Goal: Task Accomplishment & Management: Use online tool/utility

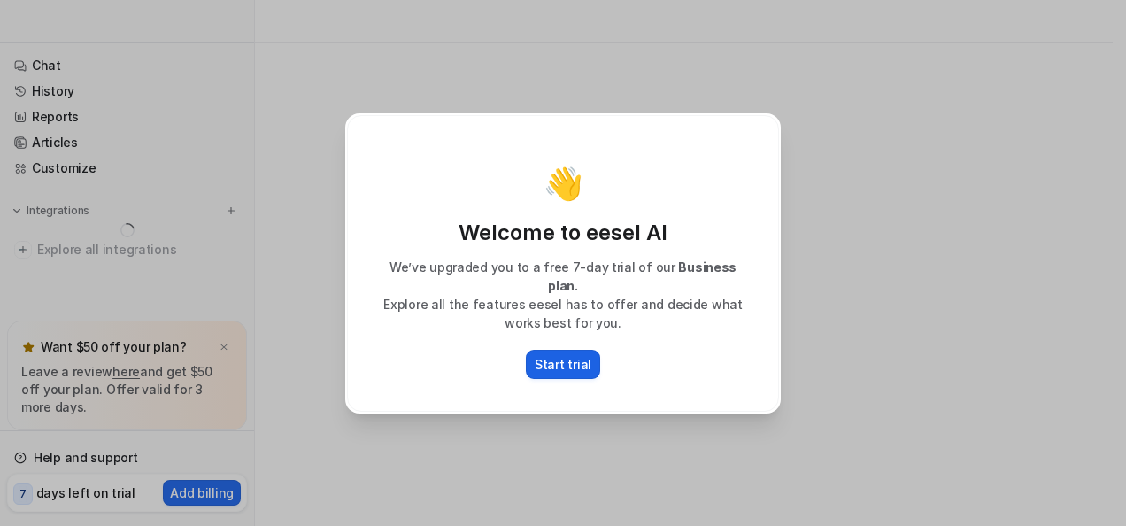
click at [542, 355] on p "Start trial" at bounding box center [563, 364] width 57 height 19
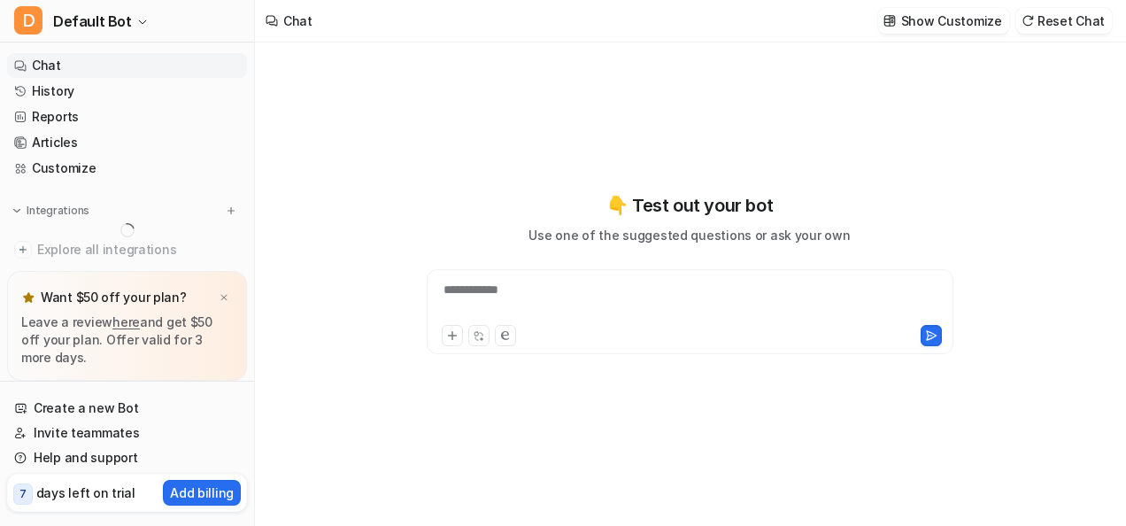
type textarea "**********"
click at [492, 303] on div "**********" at bounding box center [690, 301] width 519 height 41
paste div
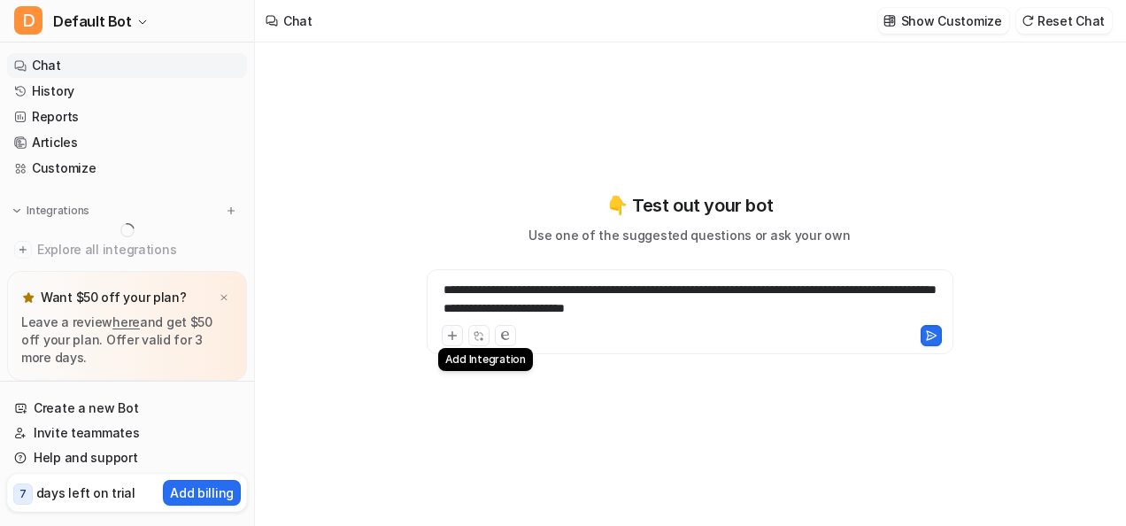
click at [453, 331] on icon at bounding box center [452, 335] width 12 height 12
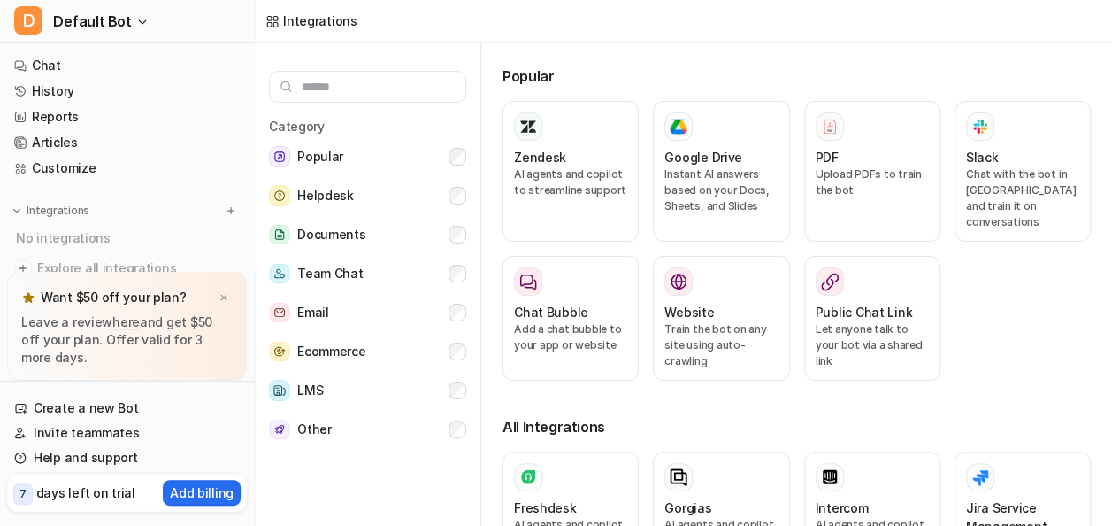
click at [1049, 48] on div "Popular Zendesk AI agents and copilot to streamline support Google Drive Instan…" at bounding box center [804, 287] width 617 height 490
click at [1016, 86] on h3 "Popular" at bounding box center [797, 75] width 589 height 21
click at [388, 33] on div "Integrations" at bounding box center [684, 21] width 858 height 42
drag, startPoint x: 927, startPoint y: 52, endPoint x: 941, endPoint y: 38, distance: 20.0
click at [927, 51] on div "Popular Zendesk AI agents and copilot to streamline support Google Drive Instan…" at bounding box center [804, 287] width 617 height 490
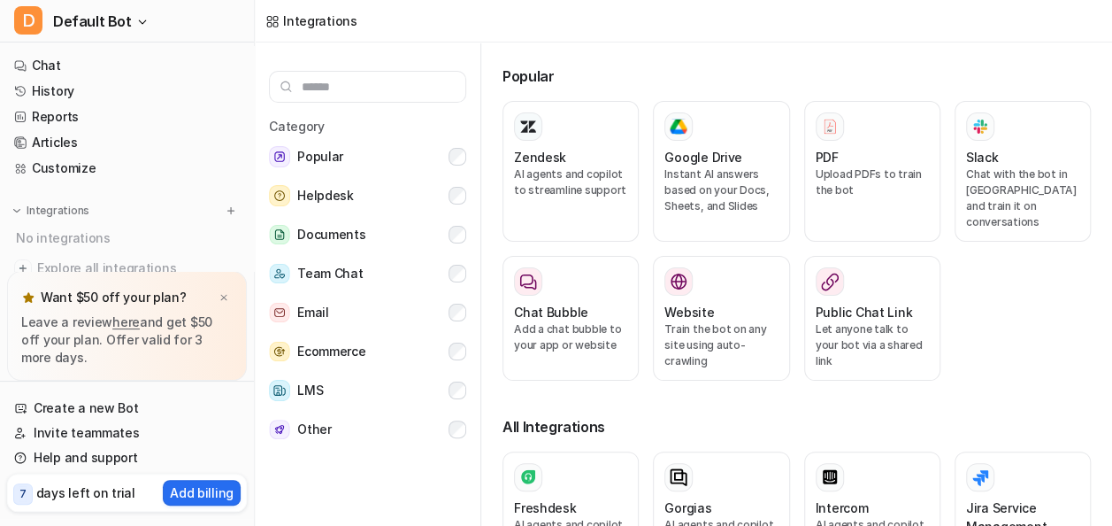
click at [1098, 19] on div at bounding box center [1098, 21] width 14 height 14
drag, startPoint x: 1039, startPoint y: 25, endPoint x: 1030, endPoint y: 29, distance: 9.9
click at [1039, 25] on div "Integrations" at bounding box center [684, 21] width 858 height 42
drag, startPoint x: 917, startPoint y: 54, endPoint x: 798, endPoint y: 57, distance: 118.6
click at [910, 55] on div "Popular Zendesk AI agents and copilot to streamline support Google Drive Instan…" at bounding box center [804, 287] width 617 height 490
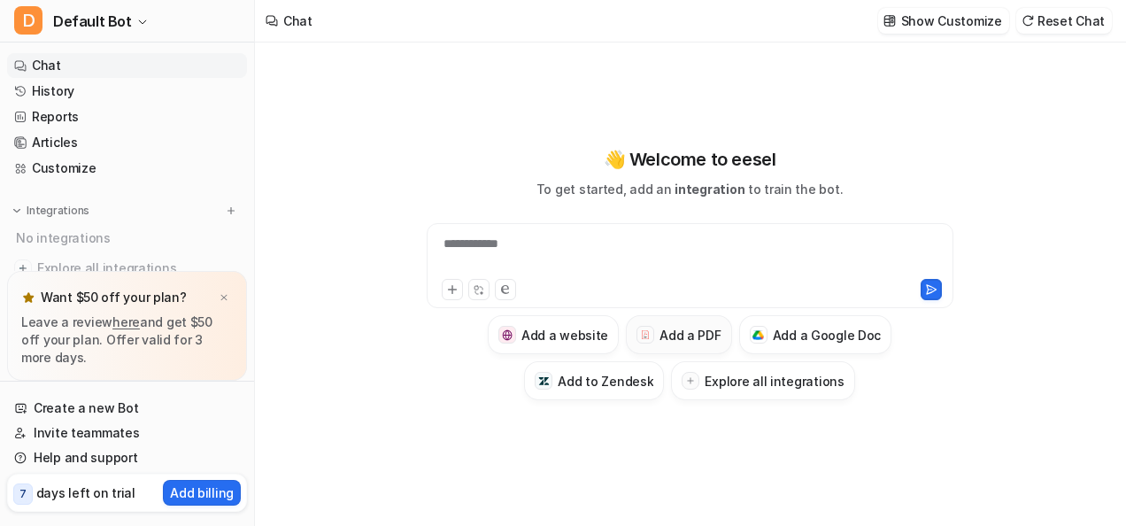
click at [680, 335] on h3 "Add a PDF" at bounding box center [689, 335] width 61 height 19
click at [674, 342] on h3 "Add a PDF" at bounding box center [689, 335] width 61 height 19
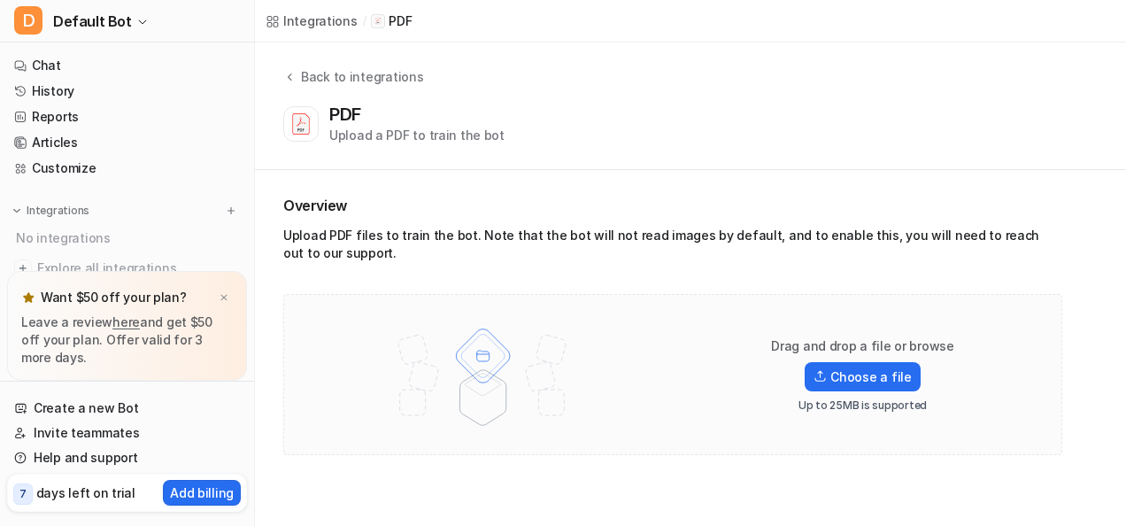
click at [674, 342] on div "Drag and drop a file or browse Choose a file Up to 25MB is supported" at bounding box center [673, 374] width 742 height 124
click at [841, 366] on label "Choose a file" at bounding box center [861, 376] width 115 height 29
click at [0, 0] on input "Choose a file" at bounding box center [0, 0] width 0 height 0
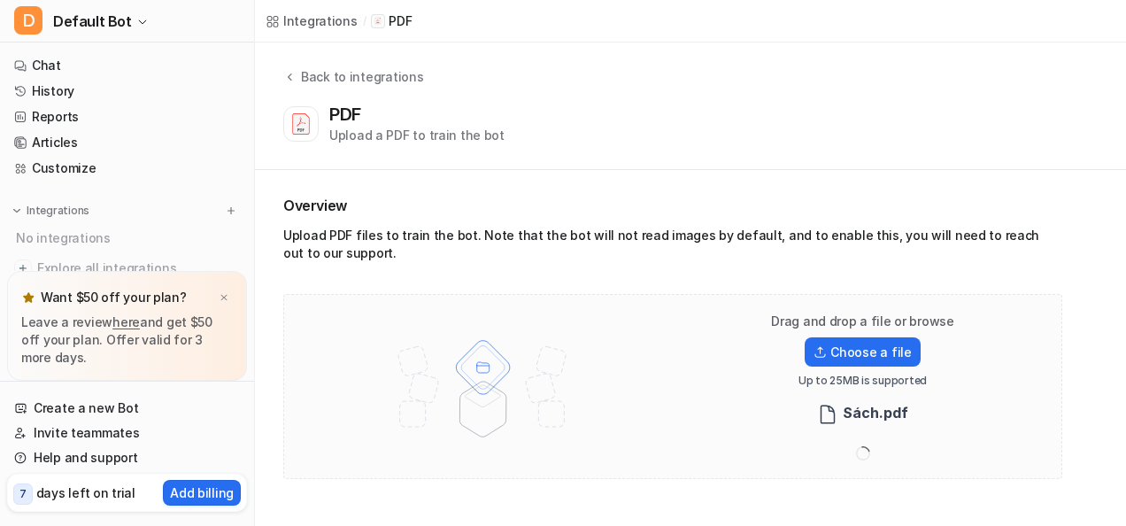
click at [373, 234] on div "Upload PDF files to train the bot. Note that the bot will not read images by de…" at bounding box center [672, 248] width 779 height 42
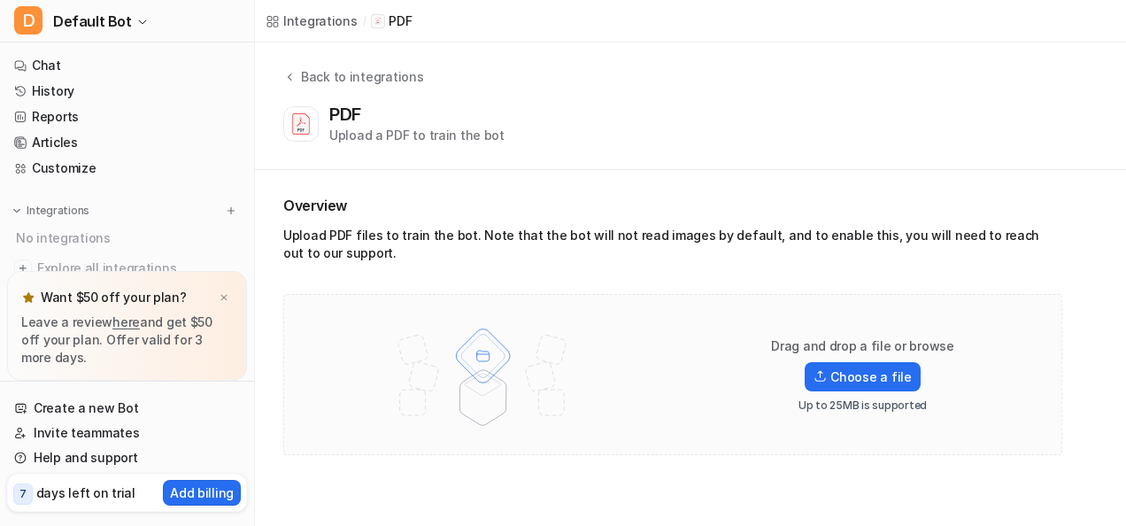
click at [492, 369] on img at bounding box center [482, 374] width 231 height 124
click at [490, 371] on img at bounding box center [482, 374] width 231 height 124
click at [343, 119] on div "PDF" at bounding box center [348, 114] width 39 height 21
click at [355, 85] on div "Back to integrations" at bounding box center [359, 76] width 127 height 19
click at [342, 69] on div "Back to integrations" at bounding box center [359, 76] width 127 height 19
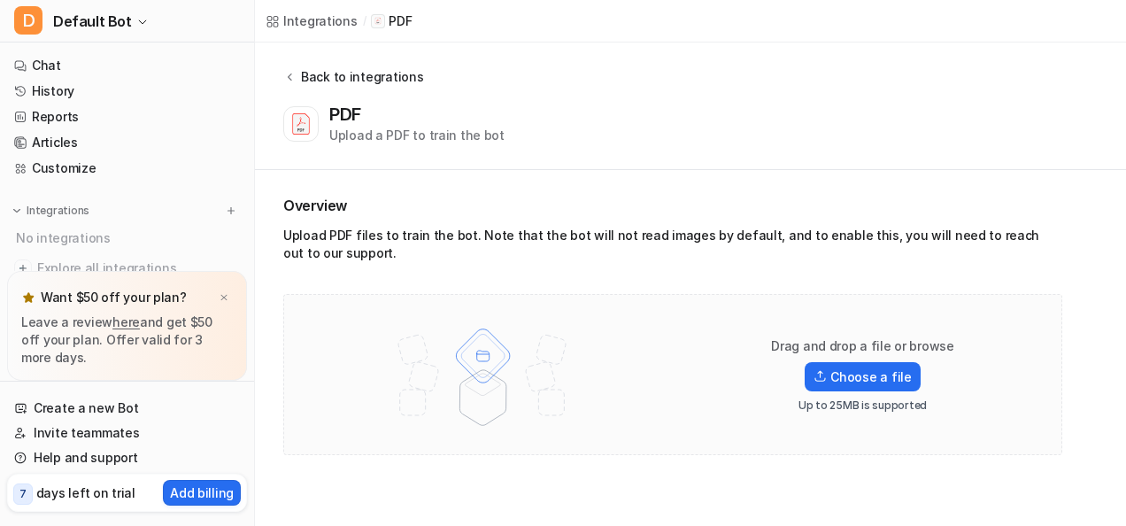
click at [342, 69] on div "Back to integrations" at bounding box center [359, 76] width 127 height 19
click at [292, 74] on icon at bounding box center [289, 76] width 12 height 13
click at [292, 75] on icon at bounding box center [289, 76] width 12 height 13
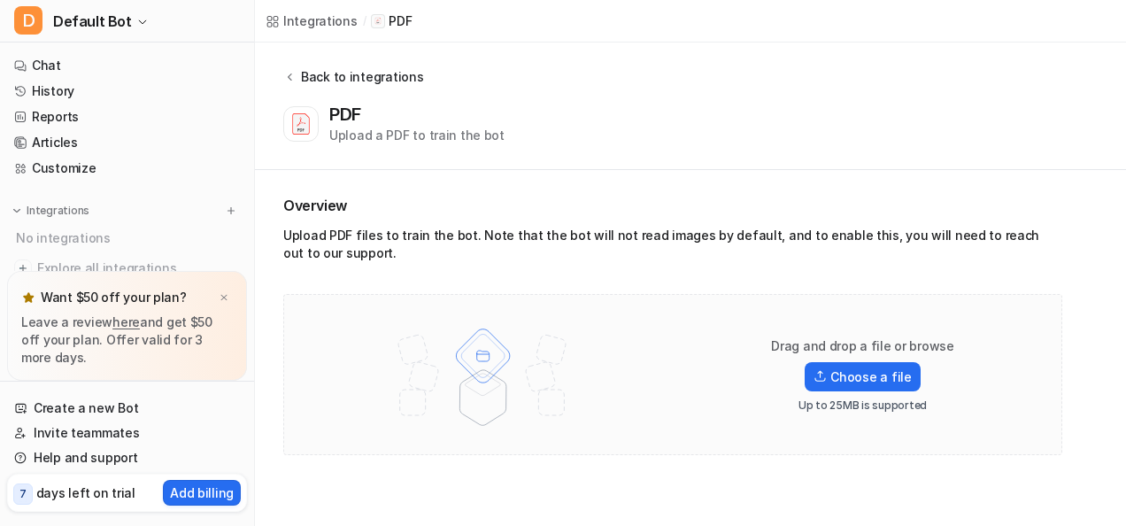
click at [294, 81] on icon at bounding box center [289, 76] width 12 height 13
click at [296, 83] on button "Back to integrations" at bounding box center [353, 85] width 140 height 36
drag, startPoint x: 296, startPoint y: 83, endPoint x: 320, endPoint y: 88, distance: 25.3
click at [300, 88] on button "Back to integrations" at bounding box center [353, 85] width 140 height 36
click at [345, 87] on button "Back to integrations" at bounding box center [353, 85] width 140 height 36
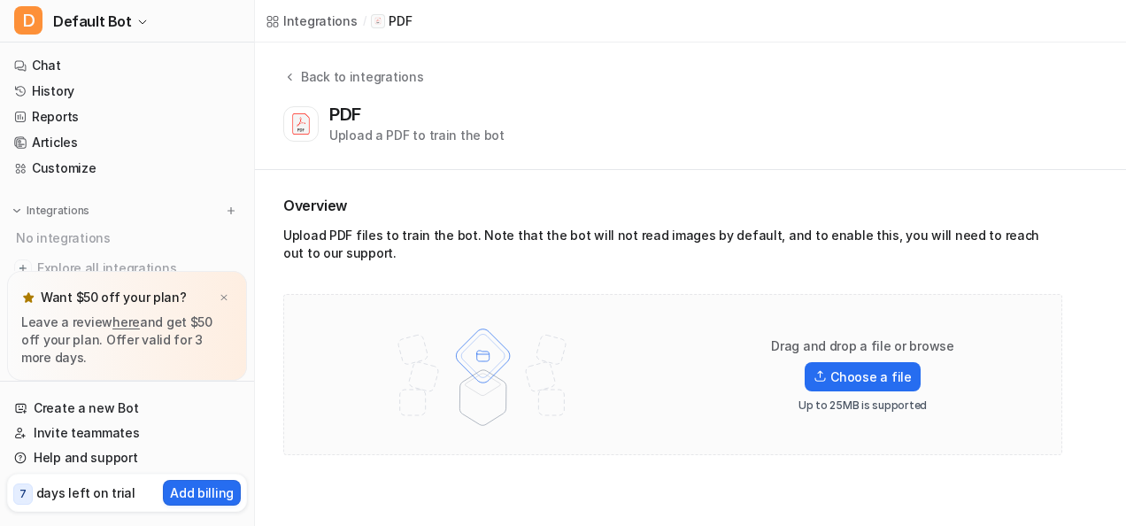
drag, startPoint x: 361, startPoint y: 81, endPoint x: 416, endPoint y: 153, distance: 90.3
click at [363, 85] on div "Back to integrations" at bounding box center [359, 76] width 127 height 19
click at [879, 389] on label "Choose a file" at bounding box center [861, 376] width 115 height 29
click at [0, 0] on input "Choose a file" at bounding box center [0, 0] width 0 height 0
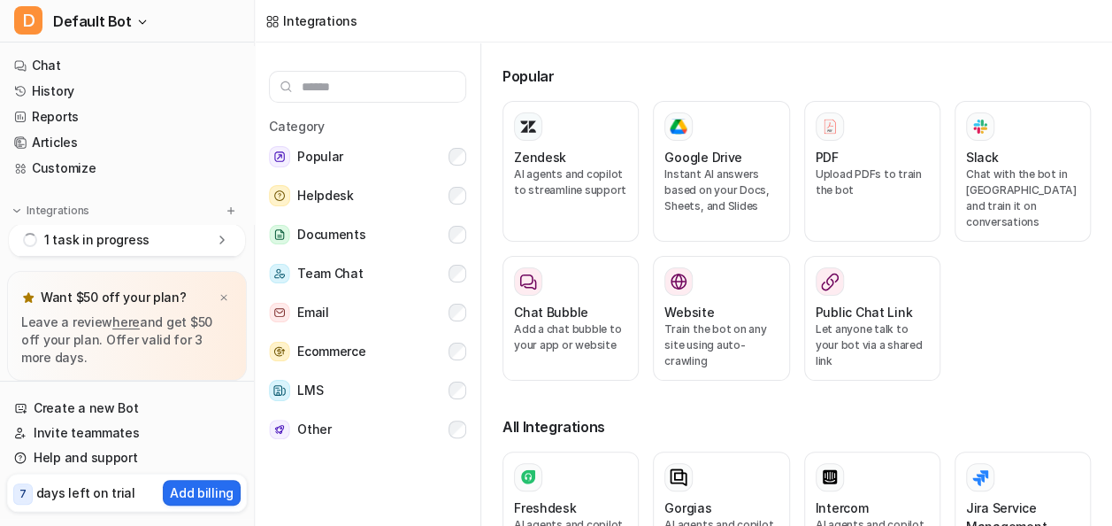
click at [219, 242] on icon at bounding box center [222, 240] width 18 height 18
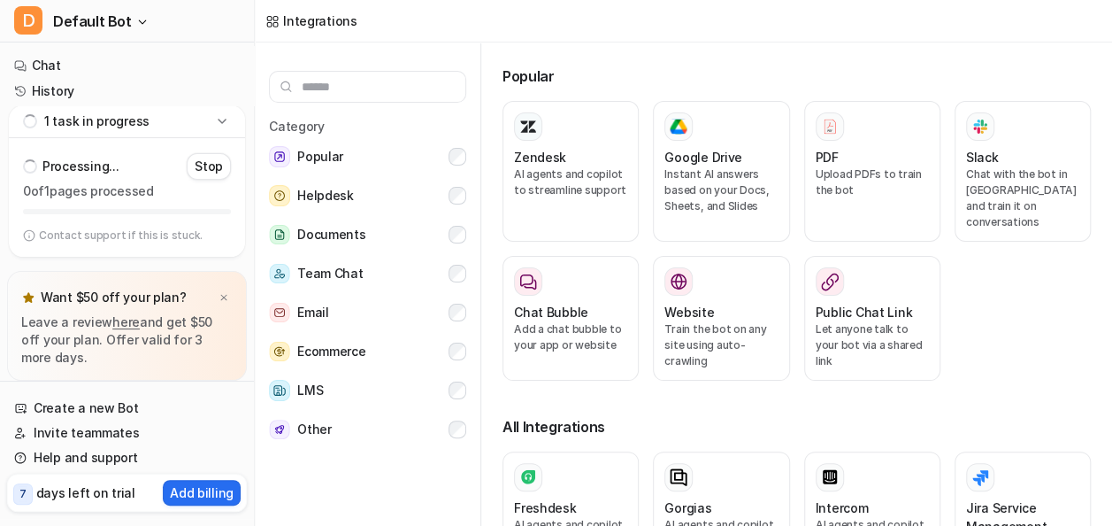
click at [217, 127] on icon at bounding box center [222, 121] width 18 height 18
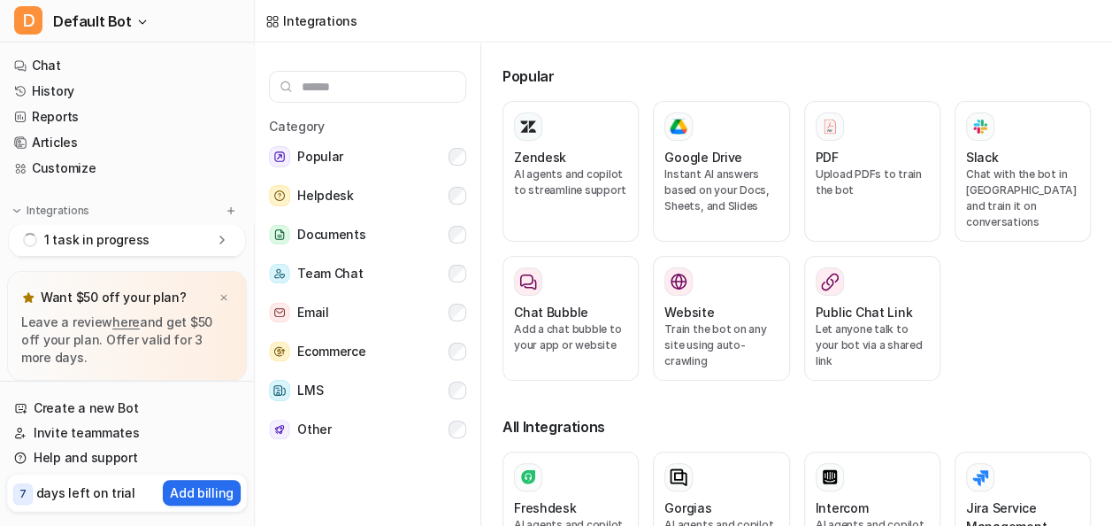
click at [193, 253] on div "1 task in progress" at bounding box center [127, 240] width 236 height 33
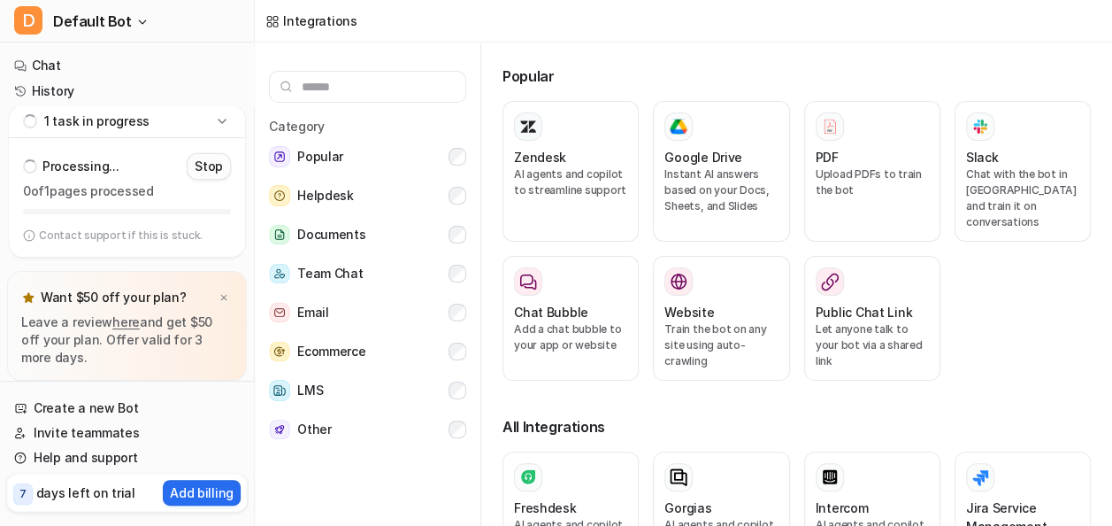
click at [209, 173] on p "Stop" at bounding box center [209, 167] width 28 height 18
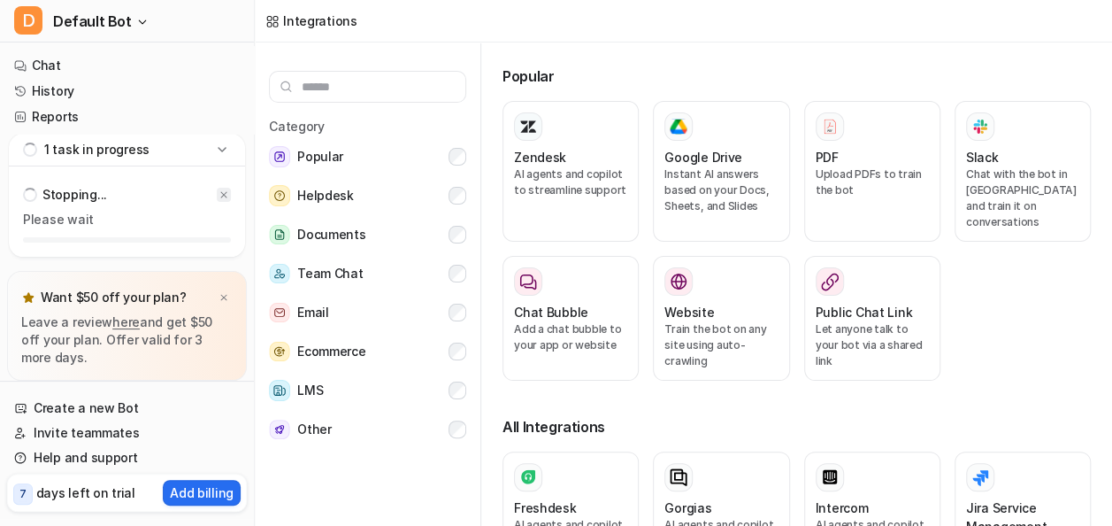
click at [227, 196] on icon at bounding box center [224, 194] width 11 height 11
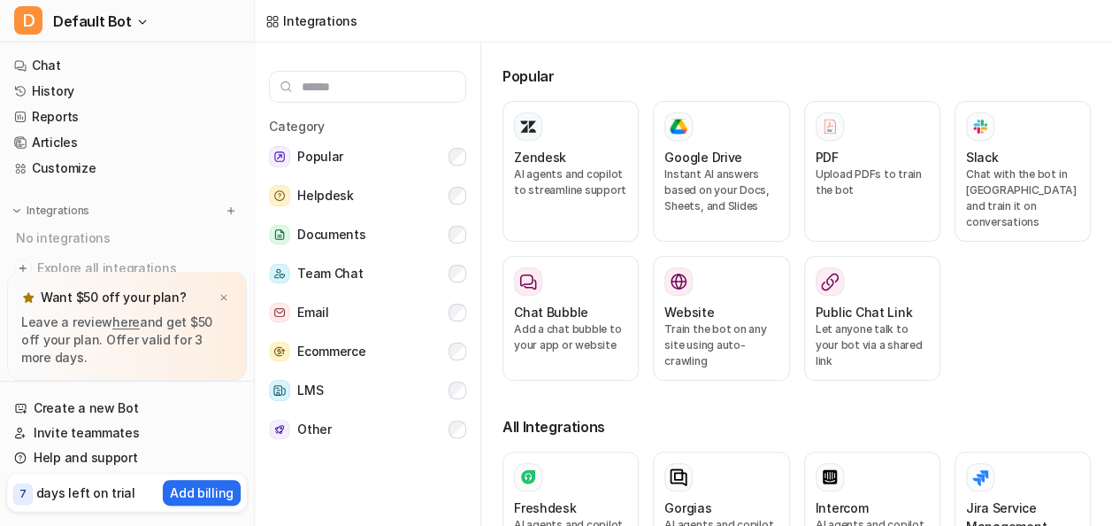
click at [211, 218] on div "Integrations" at bounding box center [127, 211] width 226 height 18
click at [228, 211] on img at bounding box center [231, 210] width 12 height 12
click at [847, 165] on div "PDF" at bounding box center [872, 157] width 113 height 19
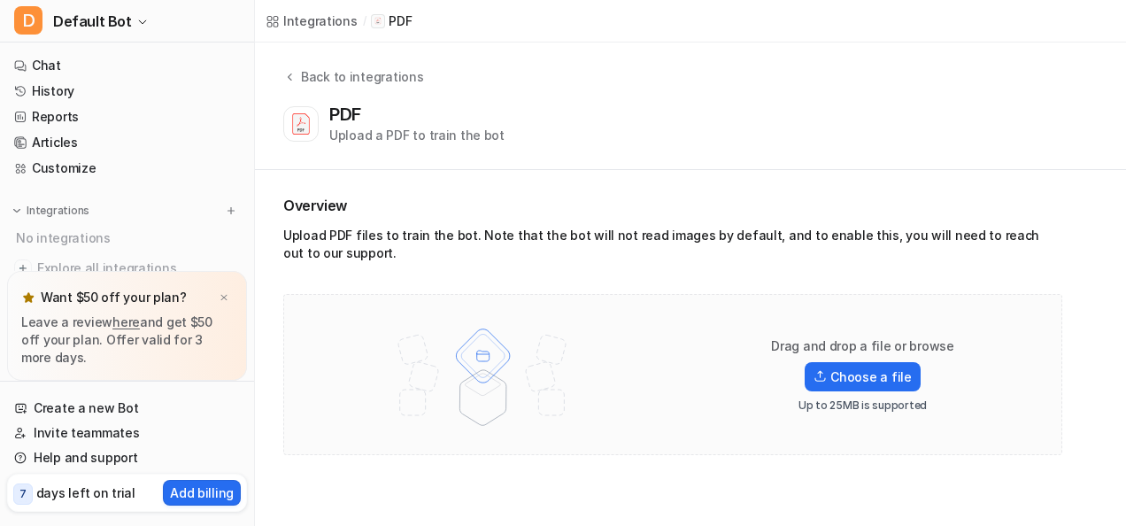
click at [824, 121] on div "PDF Upload a PDF to train the bot" at bounding box center [686, 124] width 807 height 41
click at [855, 373] on label "Choose a file" at bounding box center [861, 376] width 115 height 29
click at [0, 0] on input "Choose a file" at bounding box center [0, 0] width 0 height 0
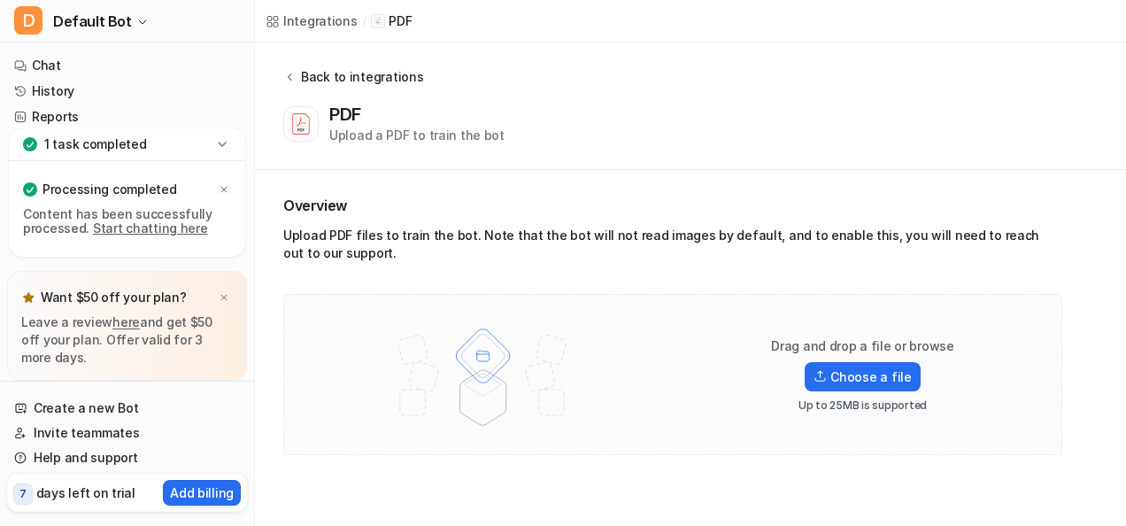
click at [345, 88] on button "Back to integrations" at bounding box center [353, 85] width 140 height 36
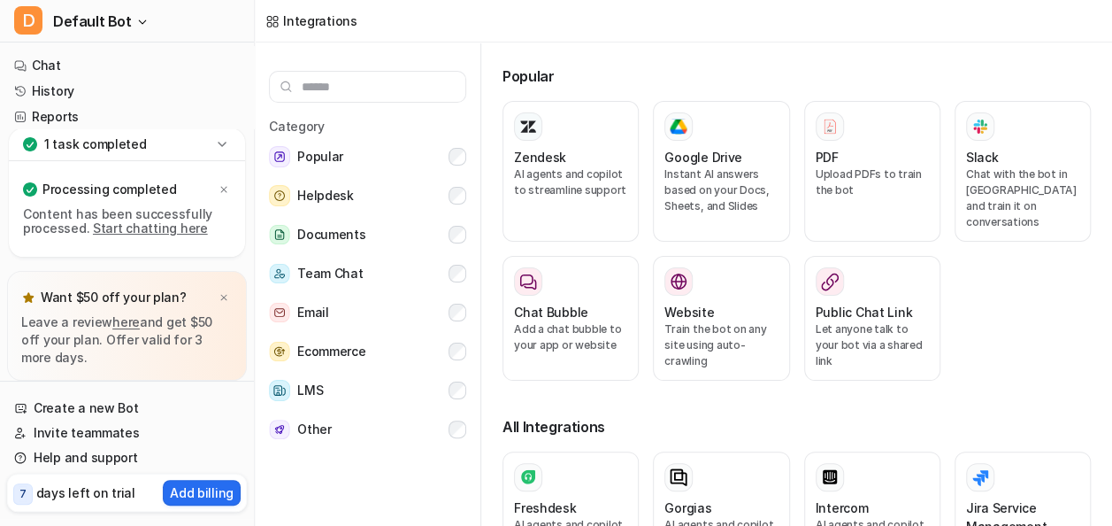
click at [176, 149] on div "1 task completed" at bounding box center [127, 144] width 236 height 33
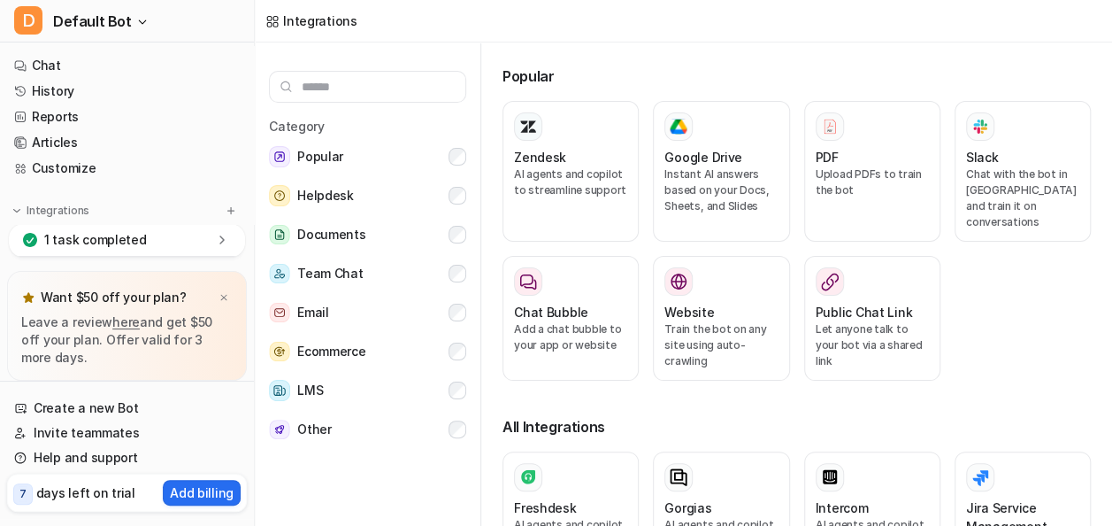
click at [184, 239] on div "1 task completed" at bounding box center [127, 240] width 236 height 33
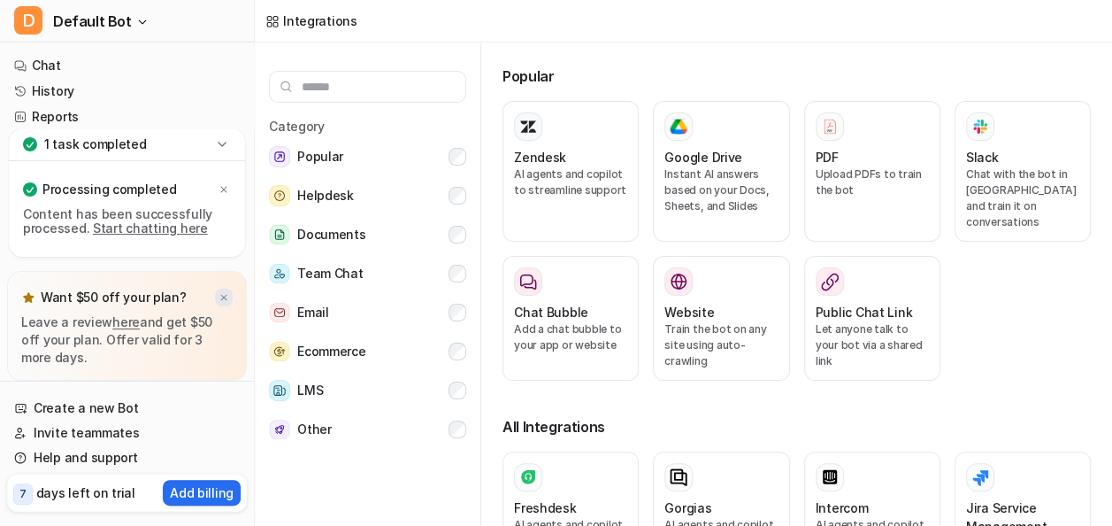
click at [221, 292] on img at bounding box center [224, 298] width 11 height 12
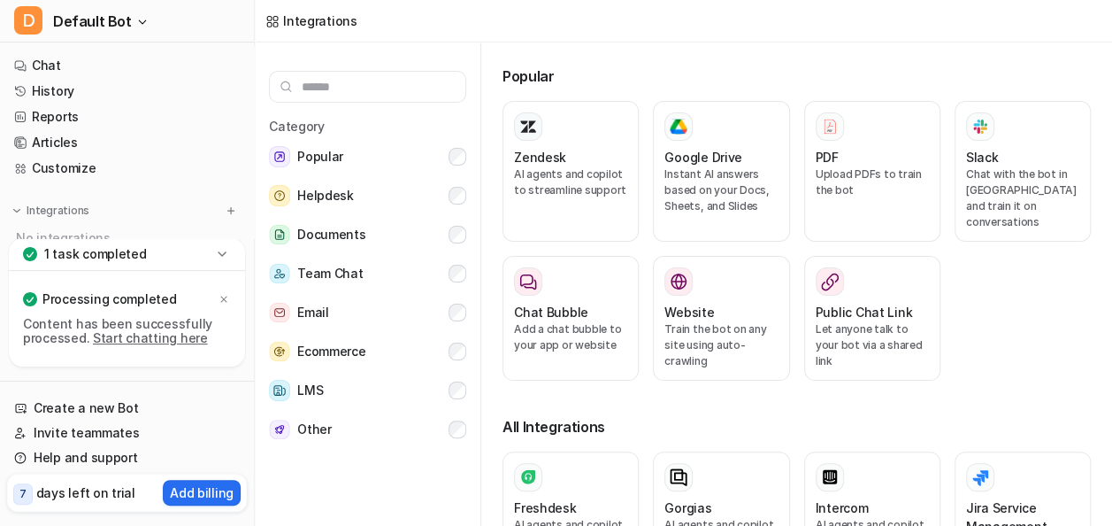
click at [136, 336] on link "Start chatting here" at bounding box center [150, 337] width 115 height 15
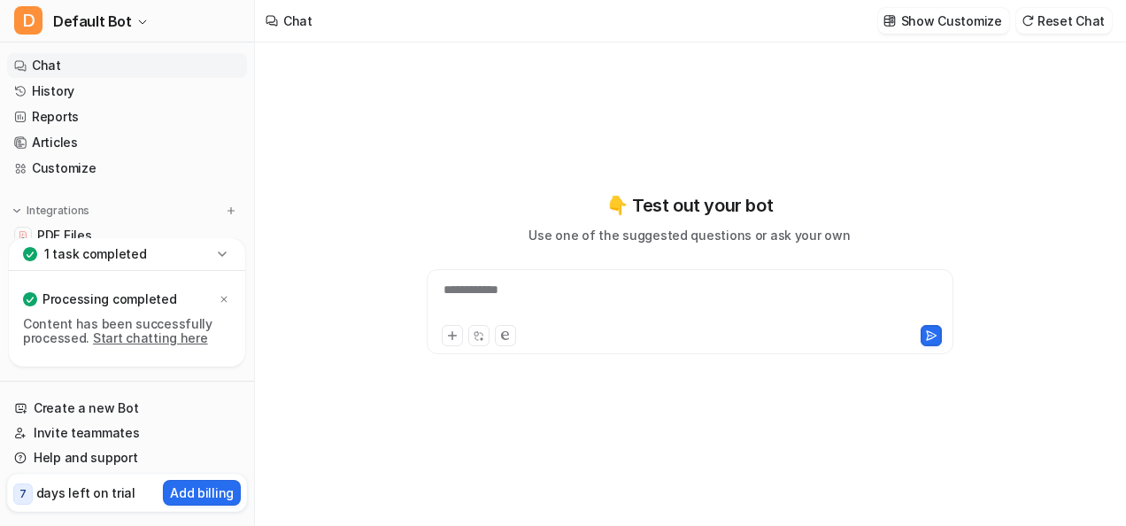
click at [74, 251] on p "1 task completed" at bounding box center [95, 254] width 103 height 18
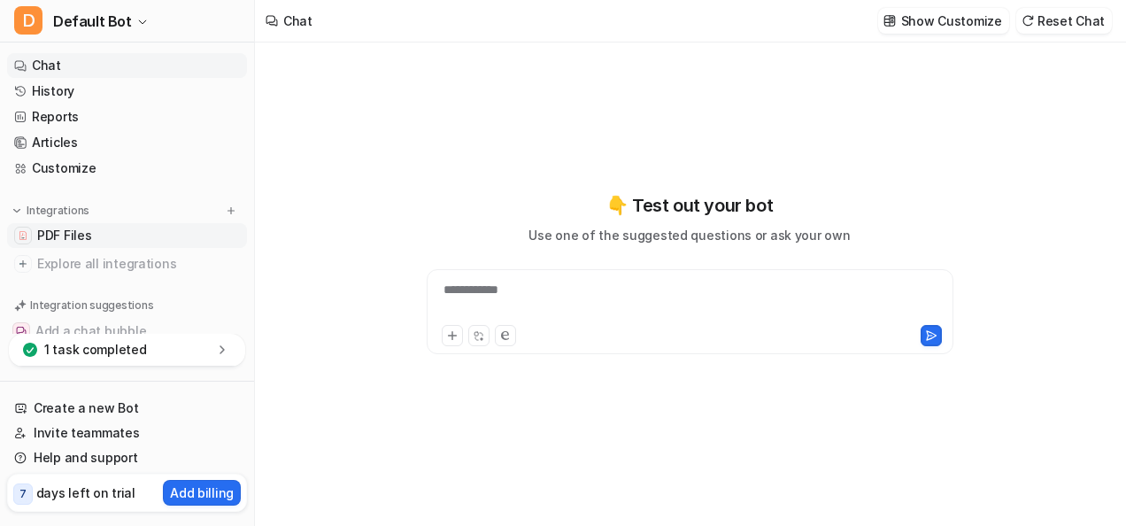
click at [112, 237] on link "PDF Files" at bounding box center [127, 235] width 240 height 25
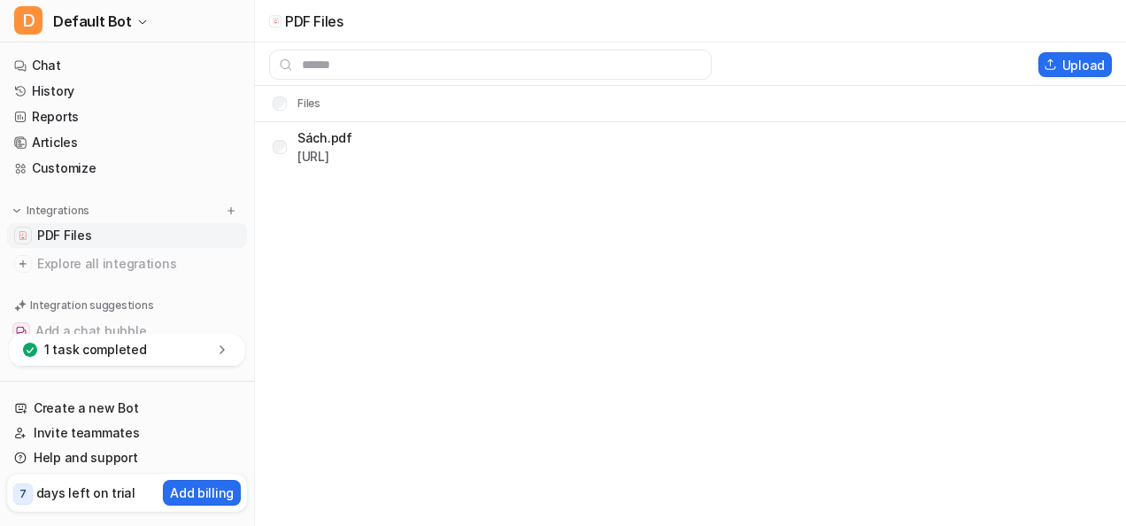
click at [191, 235] on link "PDF Files" at bounding box center [127, 235] width 240 height 25
click at [1070, 66] on button "Upload" at bounding box center [1074, 64] width 73 height 25
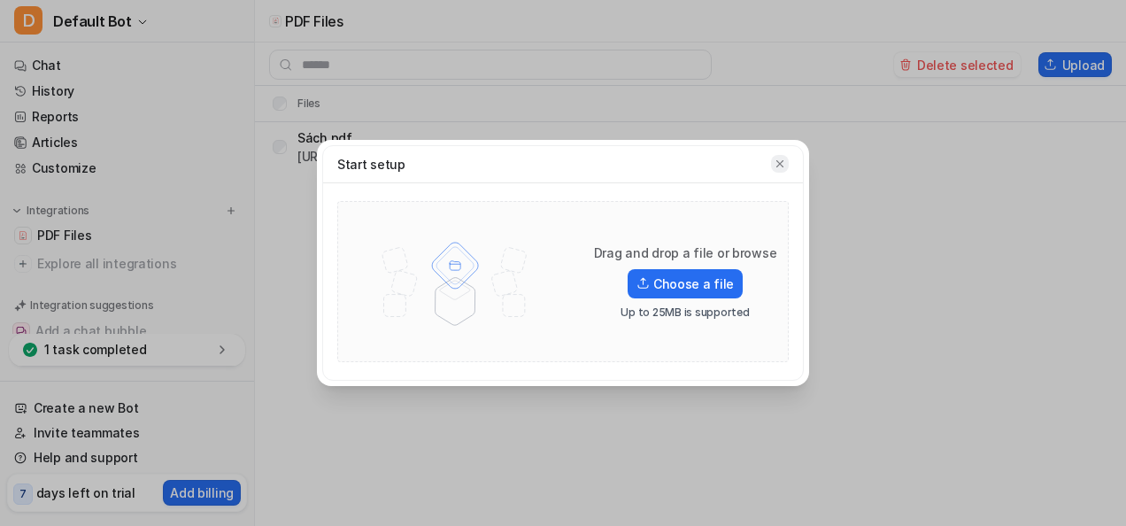
click at [773, 166] on button "button" at bounding box center [780, 164] width 18 height 18
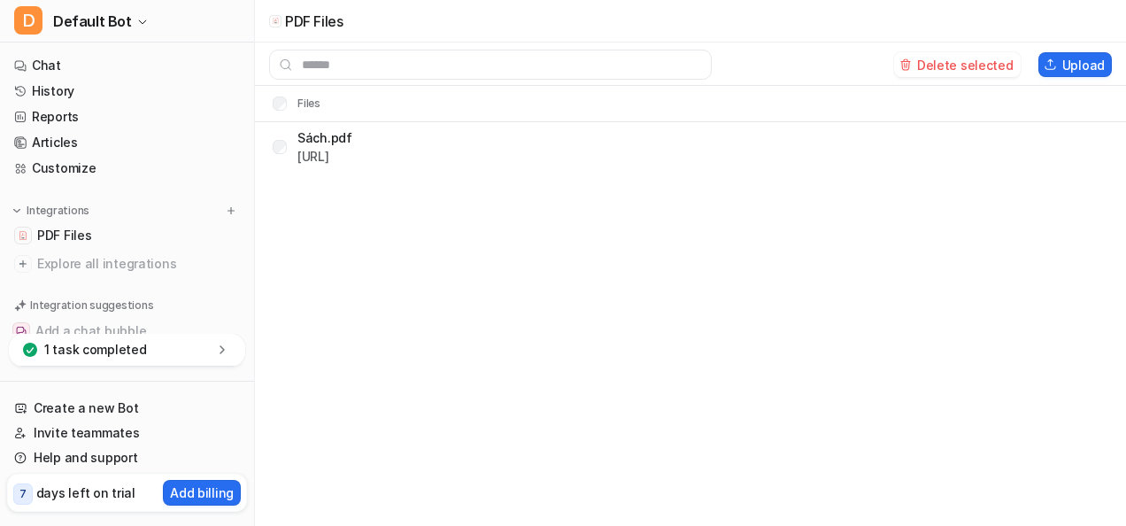
click at [405, 207] on div "PDF Files Delete selected Upload Files Sách.pdf [URL]" at bounding box center [563, 263] width 1126 height 526
click at [104, 73] on link "Chat" at bounding box center [127, 65] width 240 height 25
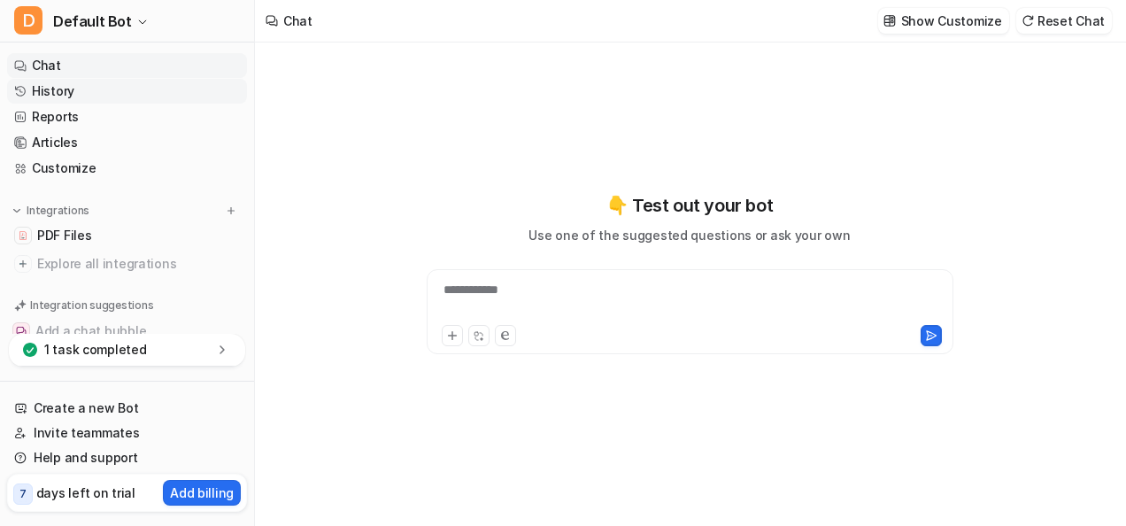
click at [177, 88] on link "History" at bounding box center [127, 91] width 240 height 25
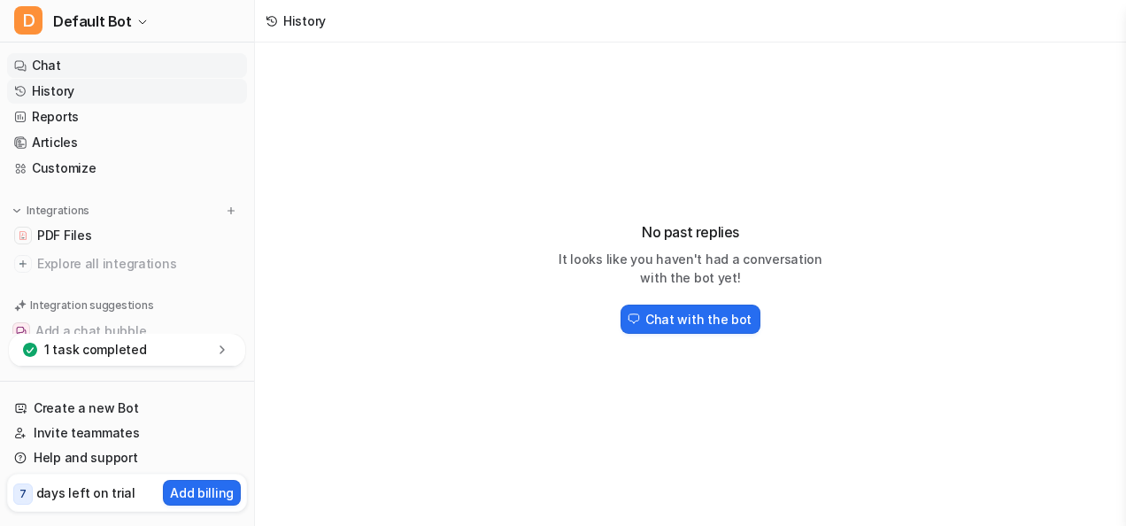
click at [201, 67] on link "Chat" at bounding box center [127, 65] width 240 height 25
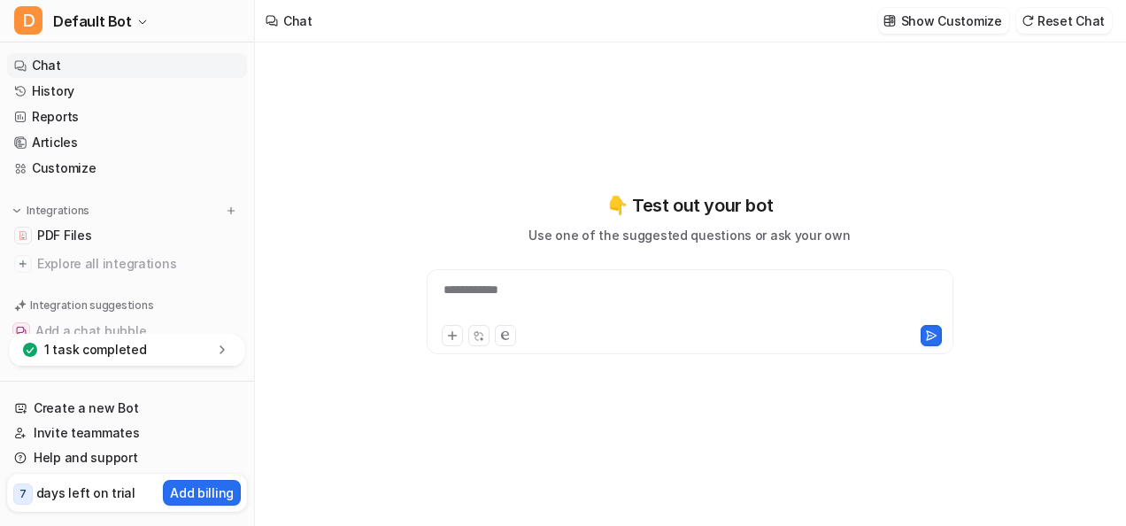
click at [476, 306] on div "**********" at bounding box center [690, 301] width 519 height 41
paste div
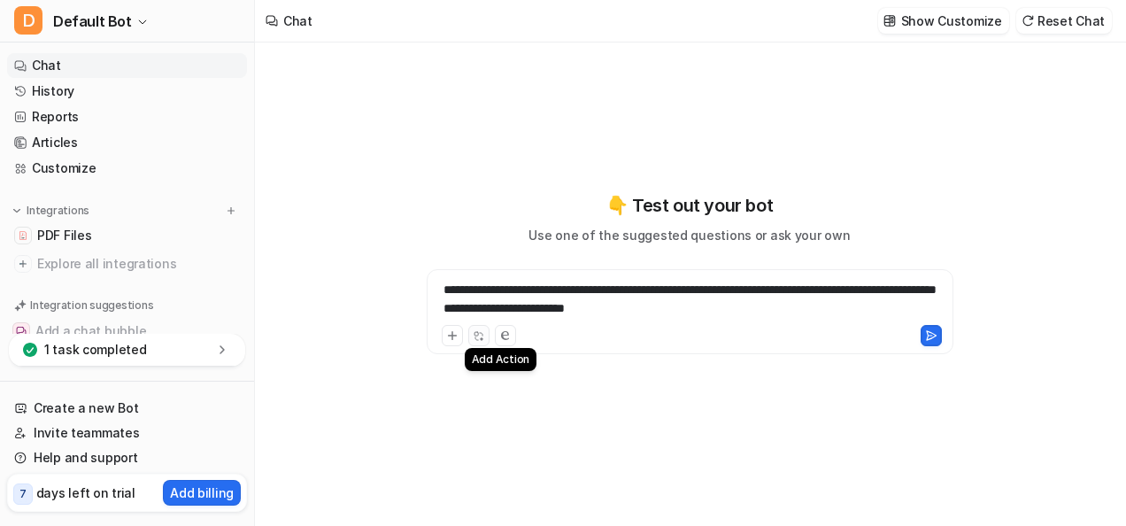
click at [485, 335] on button at bounding box center [478, 335] width 21 height 21
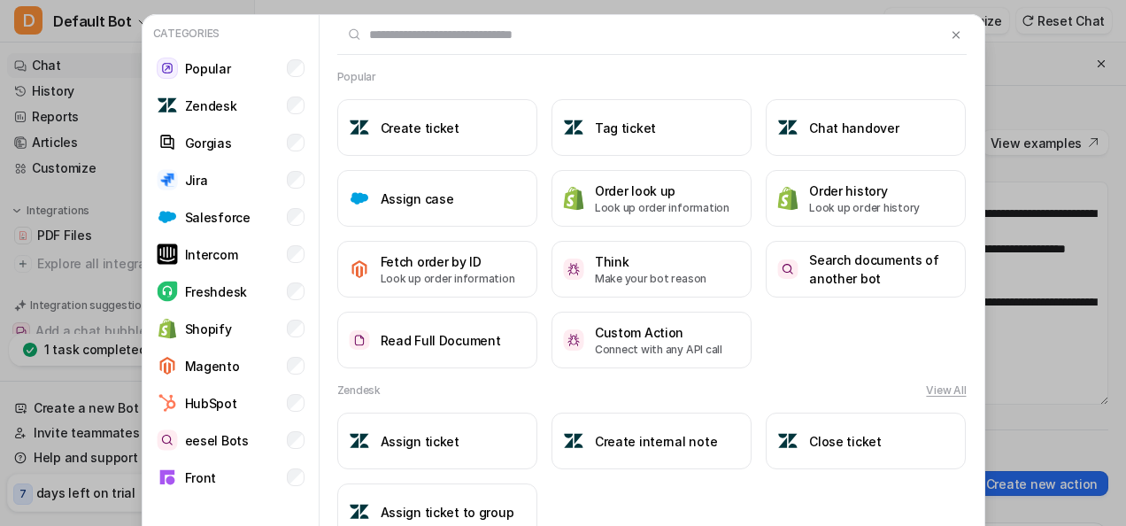
click at [1012, 161] on div "Categories Popular Zendesk Gorgias Jira Salesforce Intercom Freshdesk Shopify M…" at bounding box center [563, 263] width 1126 height 526
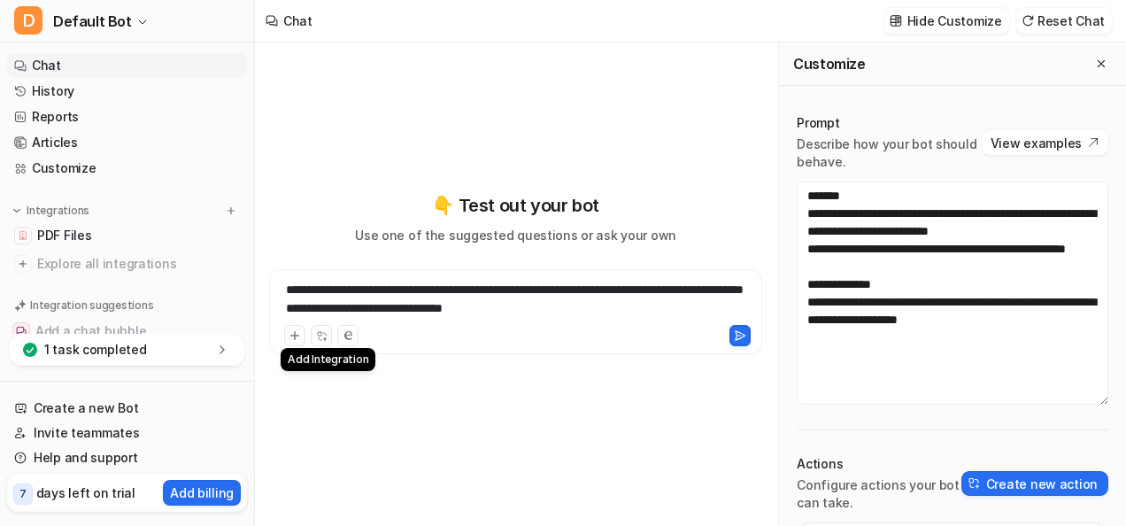
click at [296, 336] on icon at bounding box center [295, 335] width 12 height 12
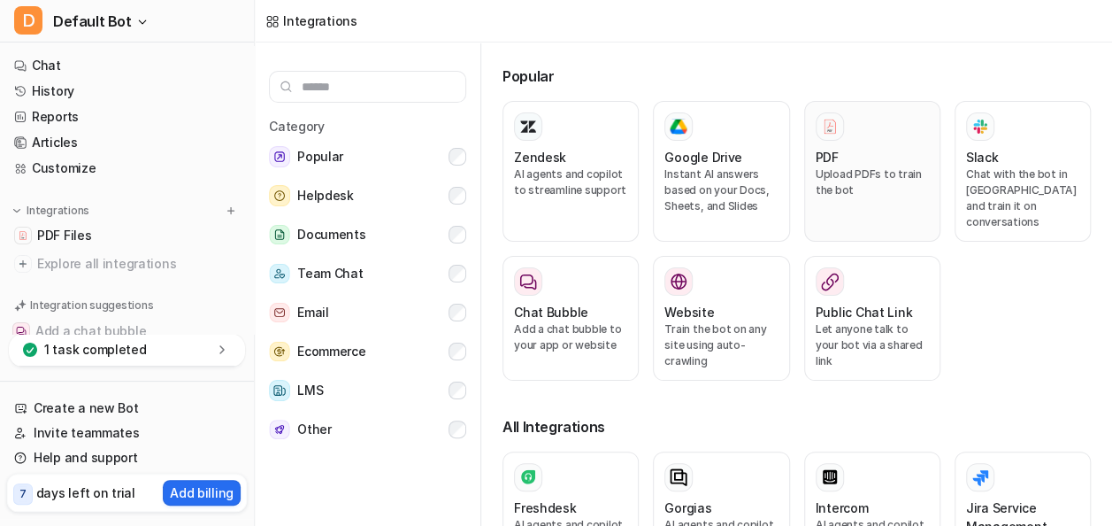
click at [887, 127] on div at bounding box center [872, 126] width 113 height 28
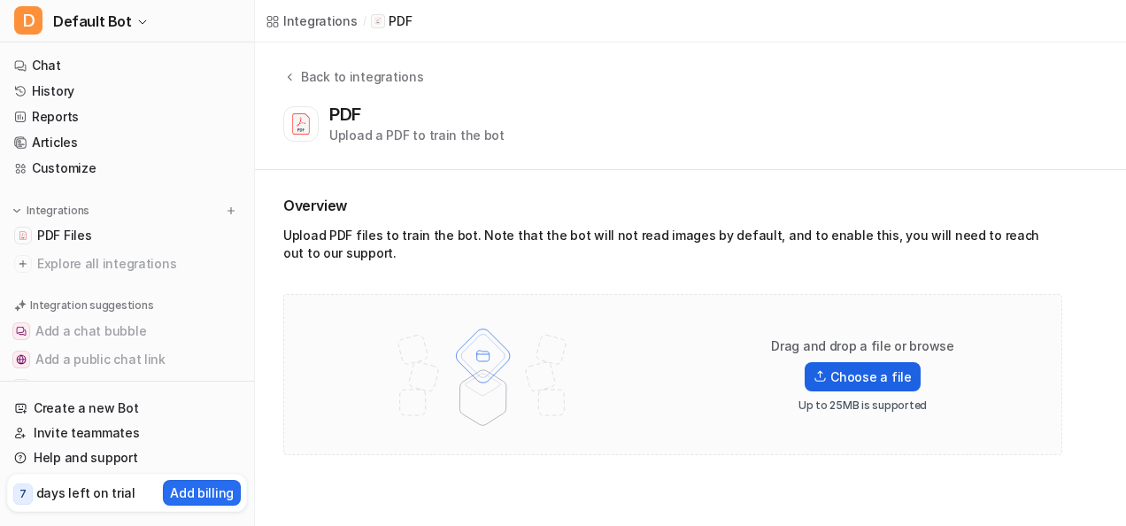
click at [842, 376] on label "Choose a file" at bounding box center [861, 376] width 115 height 29
click at [0, 0] on input "Choose a file" at bounding box center [0, 0] width 0 height 0
